Goal: Information Seeking & Learning: Learn about a topic

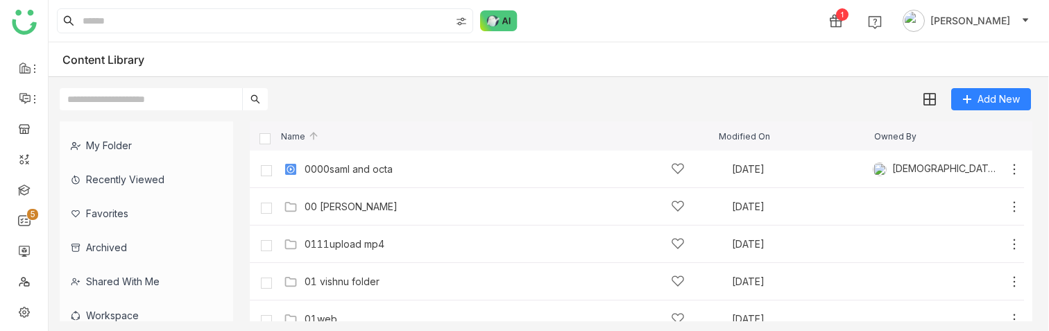
scroll to position [150, 0]
click at [21, 154] on link at bounding box center [24, 157] width 12 height 12
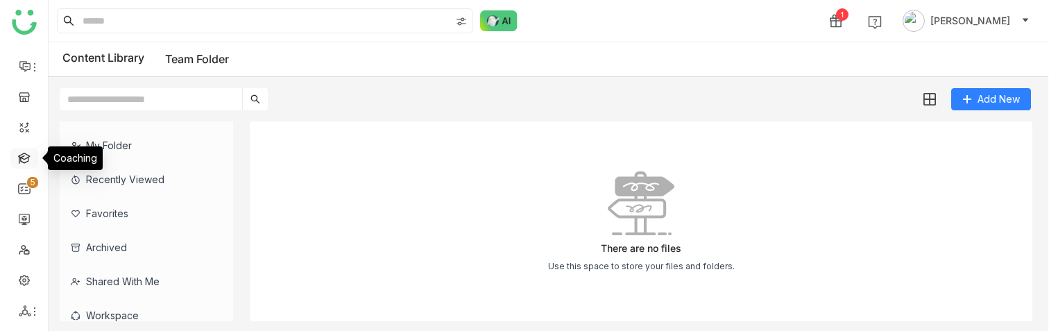
click at [23, 155] on link at bounding box center [24, 157] width 12 height 12
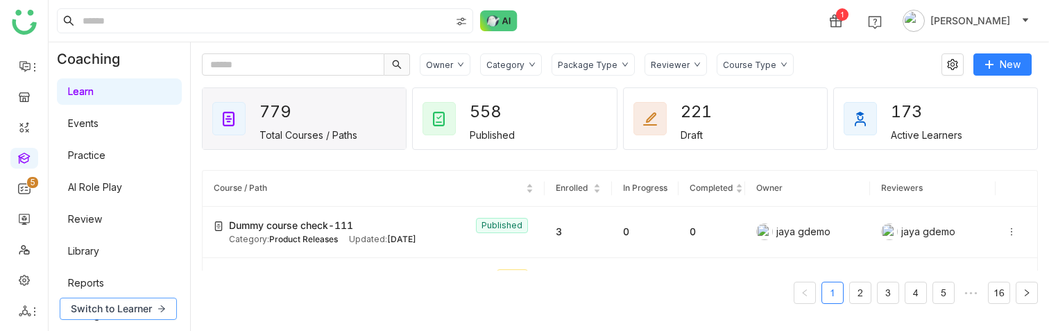
click at [123, 309] on span "Switch to Learner" at bounding box center [111, 308] width 81 height 15
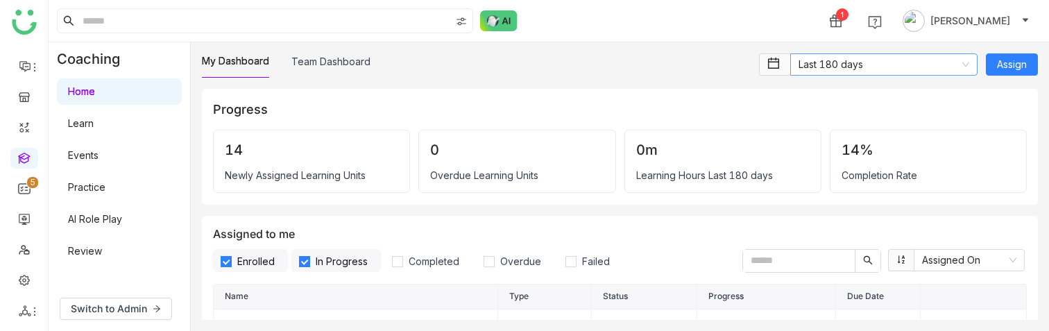
click at [875, 64] on nz-select-item "Last 180 days" at bounding box center [883, 64] width 171 height 21
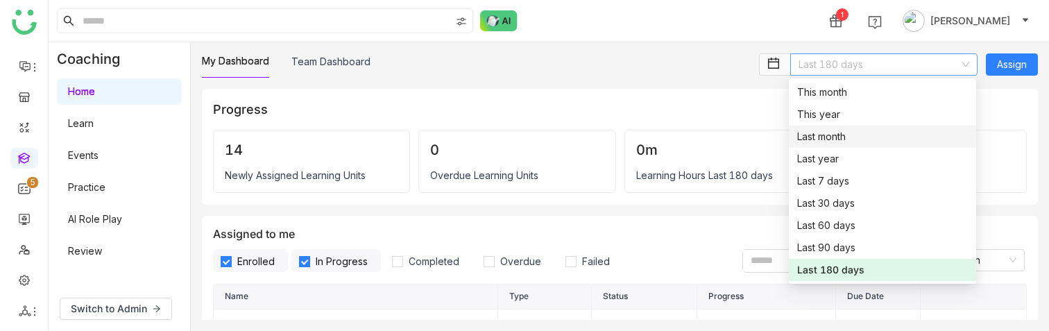
click at [849, 144] on div "Last month" at bounding box center [882, 136] width 171 height 15
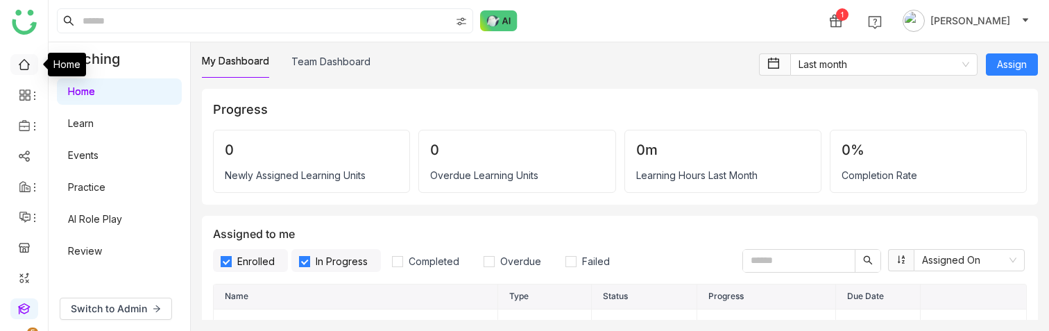
click at [22, 69] on link at bounding box center [24, 64] width 12 height 12
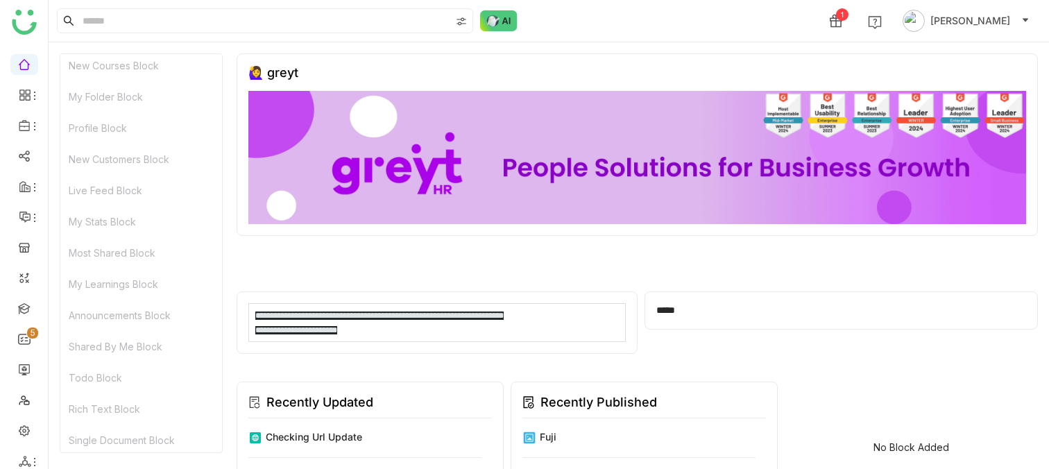
scroll to position [258, 0]
click at [121, 273] on div "My Learnings Block" at bounding box center [141, 279] width 162 height 31
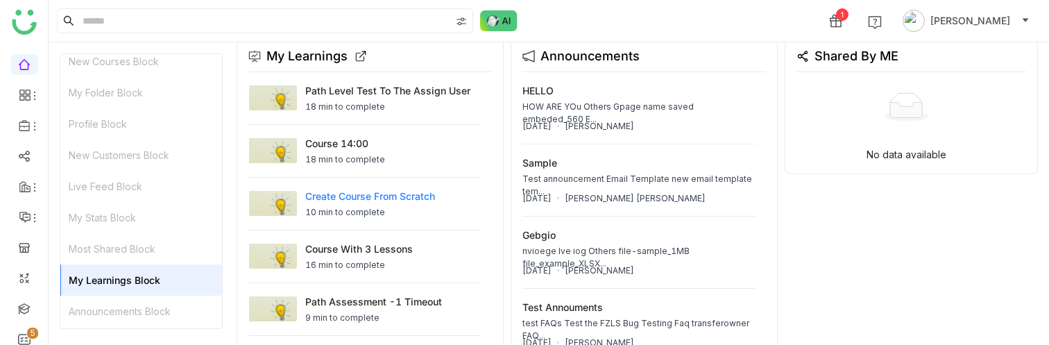
scroll to position [1555, 0]
